Goal: Task Accomplishment & Management: Use online tool/utility

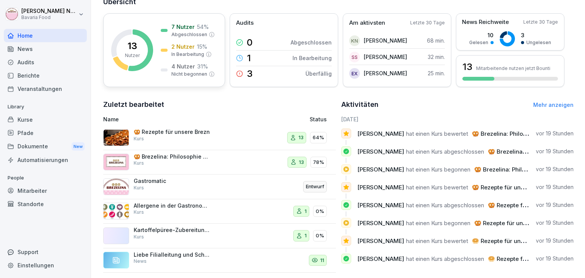
scroll to position [107, 0]
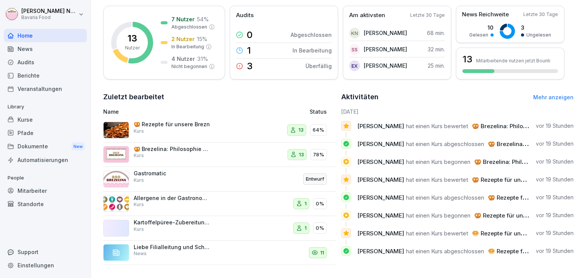
click at [31, 116] on div "Kurse" at bounding box center [45, 119] width 83 height 13
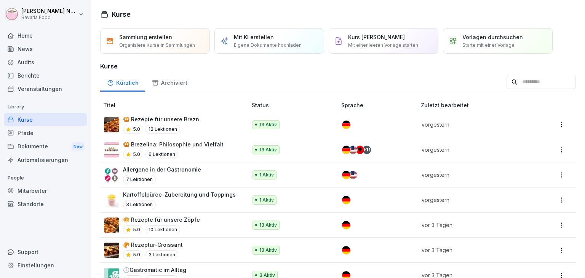
click at [182, 147] on p "🥨 Brezelina: Philosophie und Vielfalt" at bounding box center [173, 144] width 100 height 8
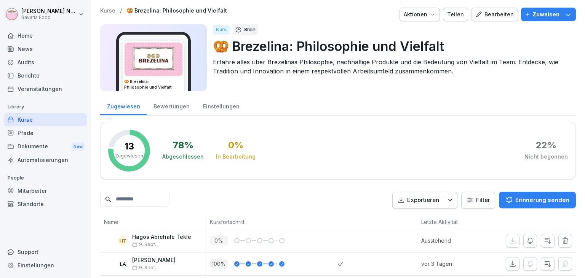
click at [171, 105] on div "Bewertungen" at bounding box center [171, 105] width 49 height 19
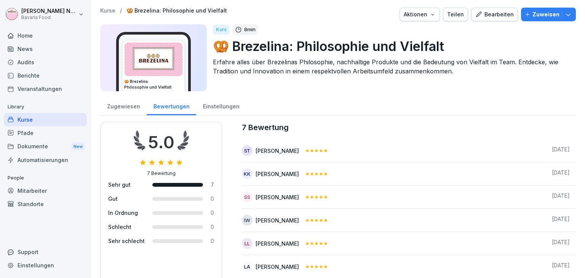
scroll to position [30, 0]
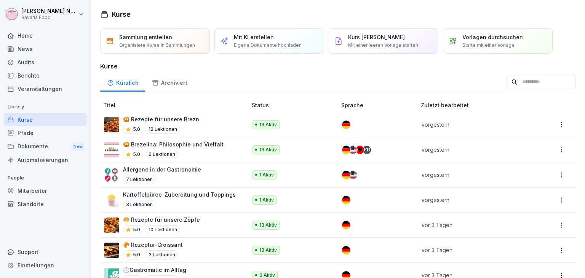
click at [186, 116] on p "🥨 Rezepte für unsere Brezn" at bounding box center [161, 119] width 76 height 8
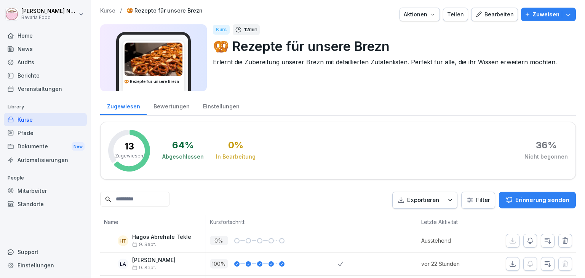
click at [176, 109] on div "Bewertungen" at bounding box center [171, 105] width 49 height 19
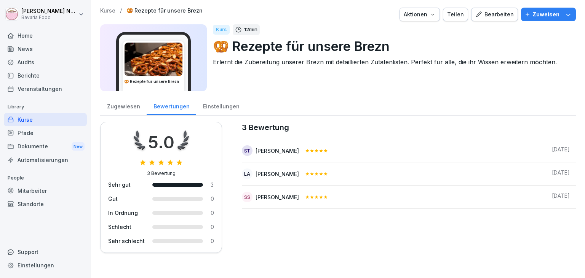
click at [129, 107] on div "Zugewiesen" at bounding box center [123, 105] width 46 height 19
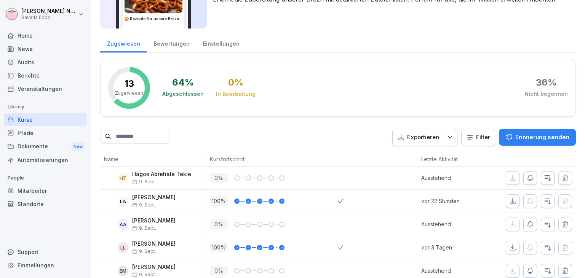
scroll to position [62, 0]
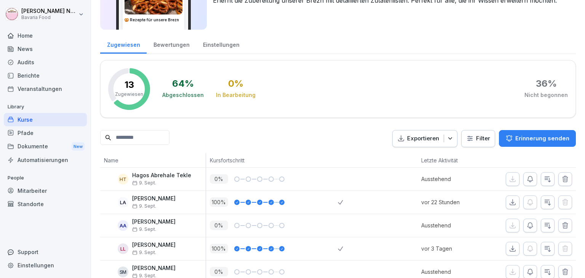
click at [27, 62] on div "Audits" at bounding box center [45, 62] width 83 height 13
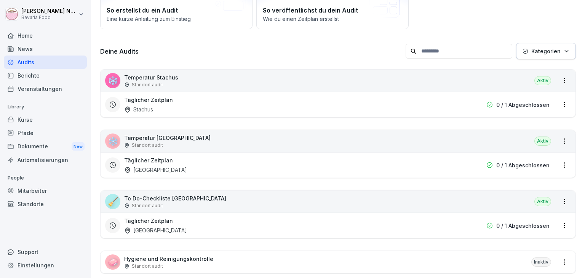
scroll to position [124, 0]
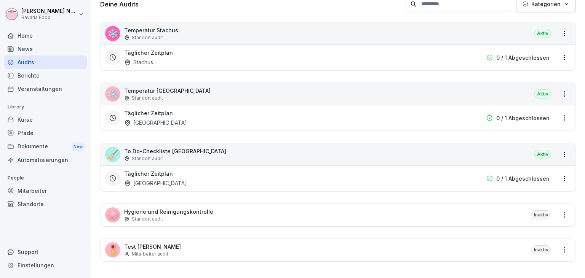
click at [160, 245] on p "Test [PERSON_NAME]" at bounding box center [152, 247] width 57 height 8
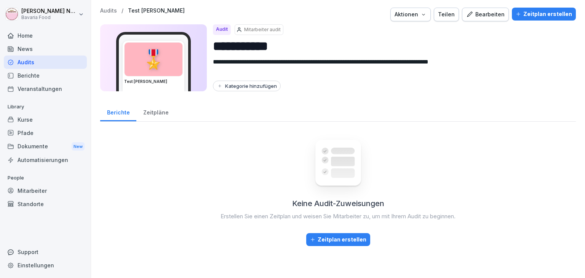
click at [502, 17] on div "Bearbeiten" at bounding box center [485, 14] width 38 height 8
